Goal: Task Accomplishment & Management: Use online tool/utility

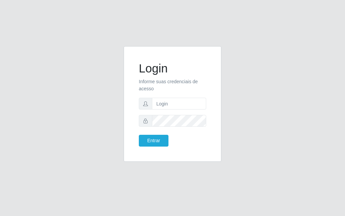
type input "[PERSON_NAME]"
click at [179, 131] on form "Login Informe suas credenciais de acesso [PERSON_NAME] Entrar" at bounding box center [172, 103] width 67 height 85
click at [180, 139] on div "Entrar" at bounding box center [172, 141] width 77 height 12
click at [139, 135] on button "Entrar" at bounding box center [154, 141] width 30 height 12
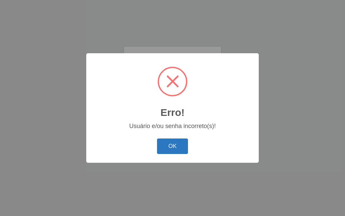
click at [183, 152] on button "OK" at bounding box center [172, 146] width 31 height 16
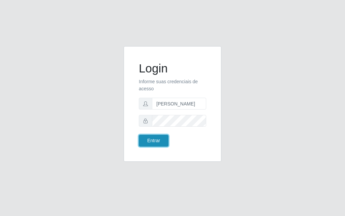
click at [160, 138] on button "Entrar" at bounding box center [154, 141] width 30 height 12
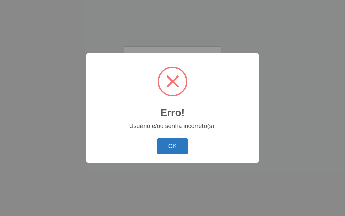
click at [176, 153] on button "OK" at bounding box center [172, 146] width 31 height 16
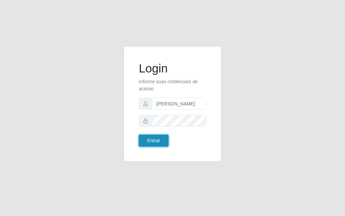
click at [144, 140] on button "Entrar" at bounding box center [154, 141] width 30 height 12
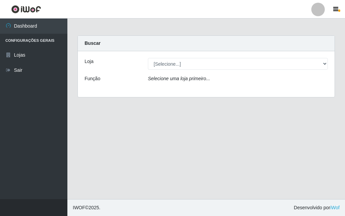
click at [329, 64] on div "[Selecione...] Divino Fogão - [GEOGRAPHIC_DATA]" at bounding box center [238, 64] width 190 height 12
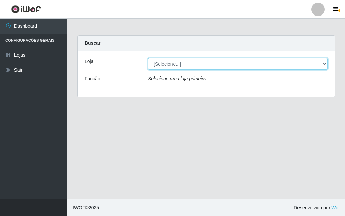
click at [319, 63] on select "[Selecione...] Divino Fogão - [GEOGRAPHIC_DATA]" at bounding box center [238, 64] width 180 height 12
select select "499"
click at [148, 58] on select "[Selecione...] Divino Fogão - [GEOGRAPHIC_DATA]" at bounding box center [238, 64] width 180 height 12
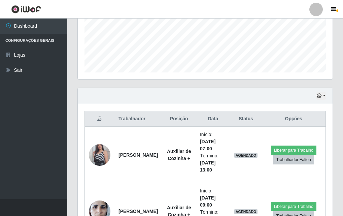
scroll to position [236, 0]
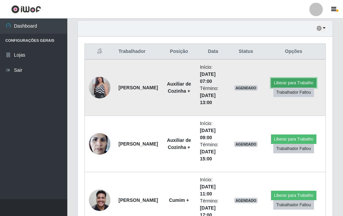
click at [287, 78] on button "Liberar para Trabalho" at bounding box center [293, 82] width 45 height 9
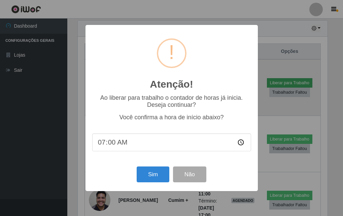
scroll to position [140, 252]
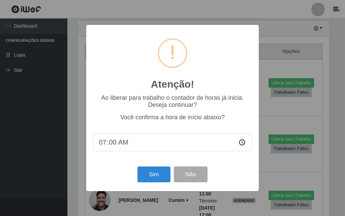
click at [146, 146] on input "07:00" at bounding box center [172, 142] width 159 height 18
click at [143, 146] on input "07:00" at bounding box center [172, 142] width 159 height 18
drag, startPoint x: 126, startPoint y: 144, endPoint x: 122, endPoint y: 146, distance: 4.5
click at [126, 145] on input "07:00" at bounding box center [172, 142] width 159 height 18
click at [121, 146] on input "07:00" at bounding box center [172, 142] width 159 height 18
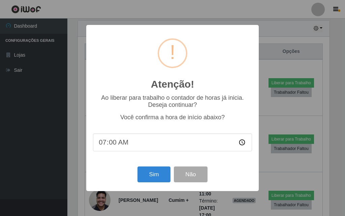
click at [120, 142] on input "07:00" at bounding box center [172, 142] width 159 height 18
drag, startPoint x: 141, startPoint y: 145, endPoint x: 110, endPoint y: 141, distance: 31.3
click at [140, 145] on input "07:00" at bounding box center [172, 142] width 159 height 18
drag, startPoint x: 108, startPoint y: 141, endPoint x: 107, endPoint y: 149, distance: 8.1
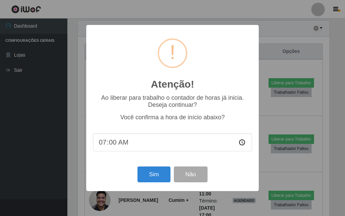
click at [107, 147] on input "07:00" at bounding box center [172, 142] width 159 height 18
type input "07:15"
click at [158, 177] on button "Sim" at bounding box center [153, 174] width 33 height 16
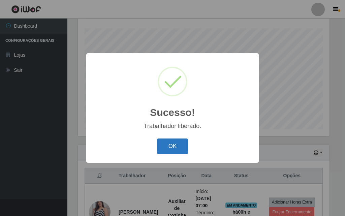
click at [179, 144] on button "OK" at bounding box center [172, 146] width 31 height 16
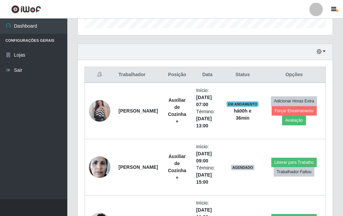
scroll to position [280, 0]
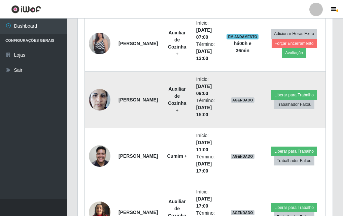
click at [104, 98] on img at bounding box center [100, 99] width 22 height 29
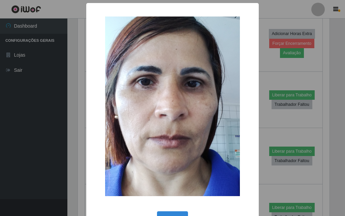
click at [62, 106] on div "× OK Cancel" at bounding box center [172, 108] width 345 height 216
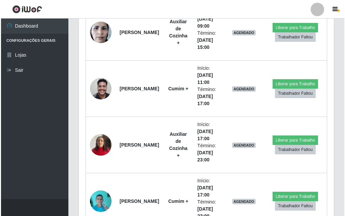
scroll to position [393, 0]
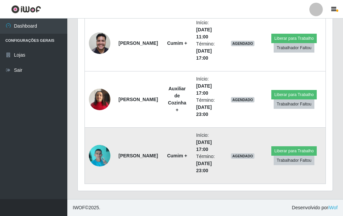
click at [101, 156] on img at bounding box center [100, 155] width 22 height 29
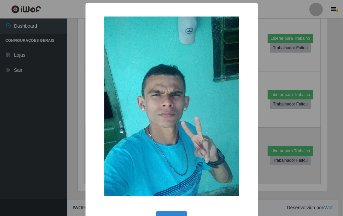
scroll to position [140, 252]
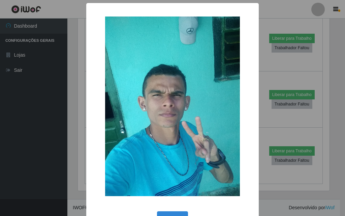
click at [68, 147] on div "× OK Cancel" at bounding box center [172, 108] width 345 height 216
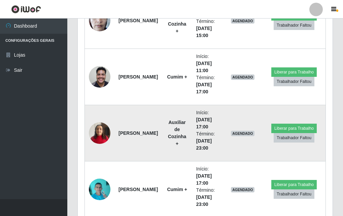
scroll to position [292, 0]
